Goal: Task Accomplishment & Management: Use online tool/utility

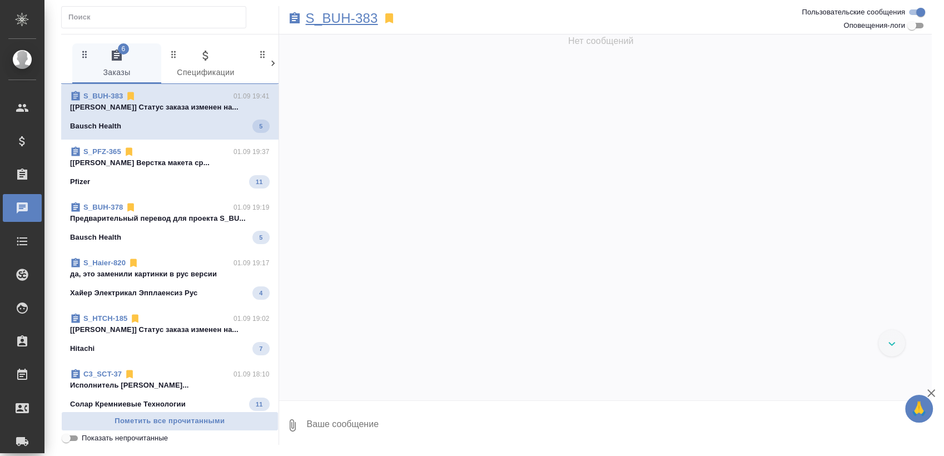
click at [338, 13] on p "S_BUH-383" at bounding box center [342, 18] width 72 height 11
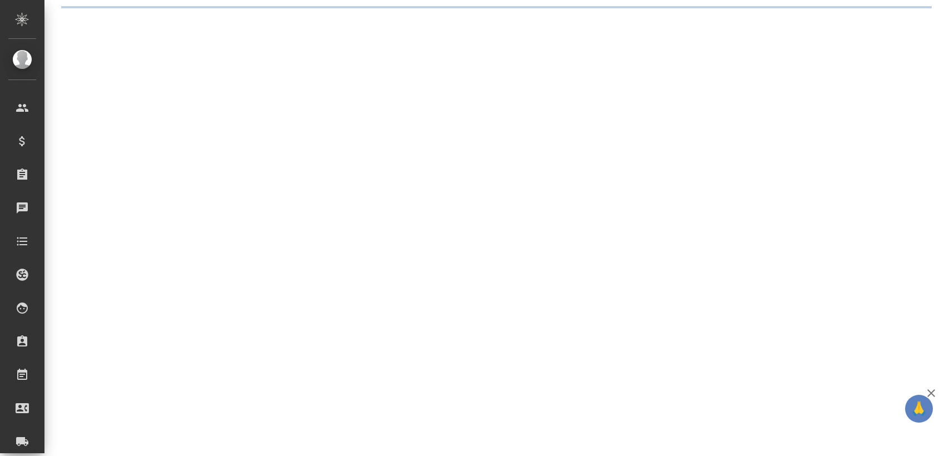
select select "RU"
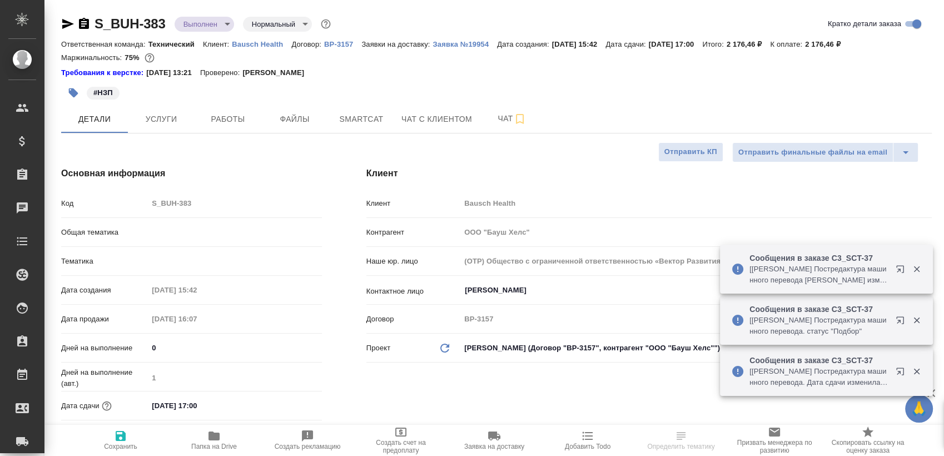
type textarea "x"
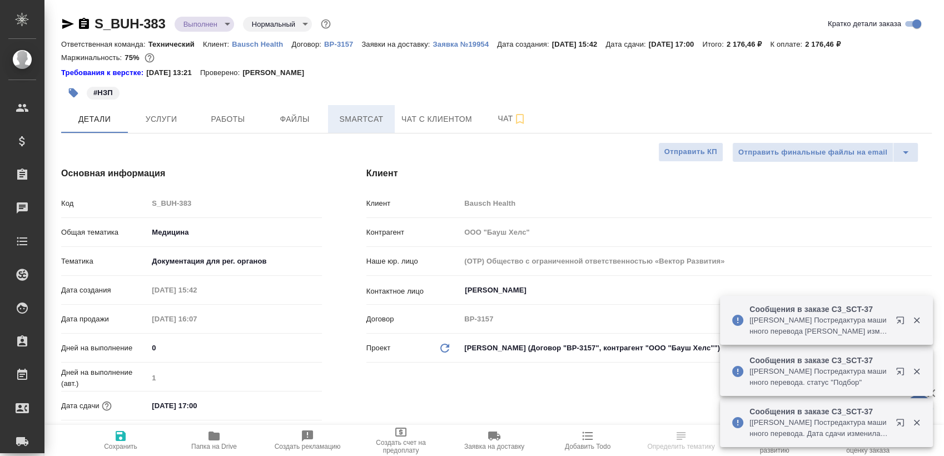
type textarea "x"
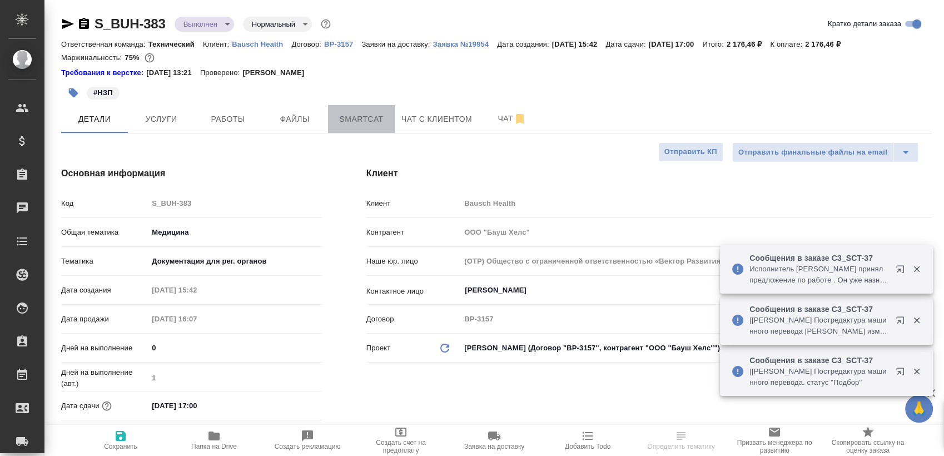
click at [350, 118] on span "Smartcat" at bounding box center [361, 119] width 53 height 14
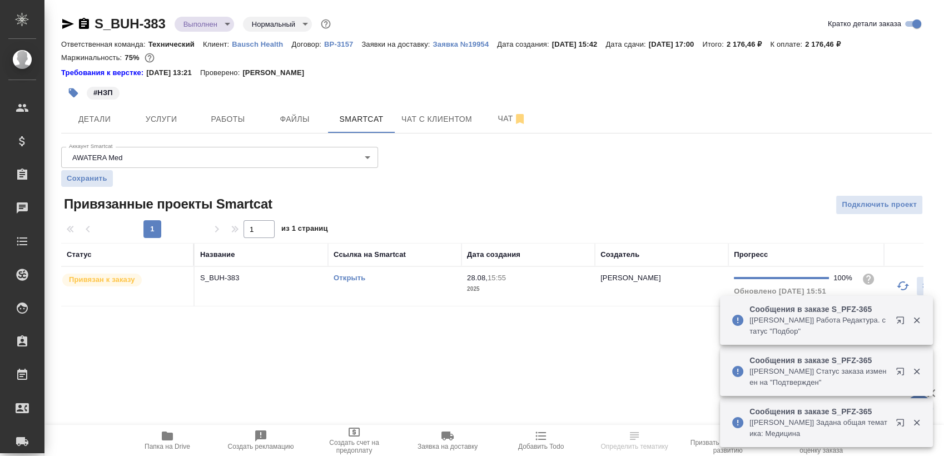
click at [351, 276] on link "Открыть" at bounding box center [349, 277] width 32 height 8
click at [342, 279] on link "Открыть" at bounding box center [349, 277] width 32 height 8
